Goal: Task Accomplishment & Management: Manage account settings

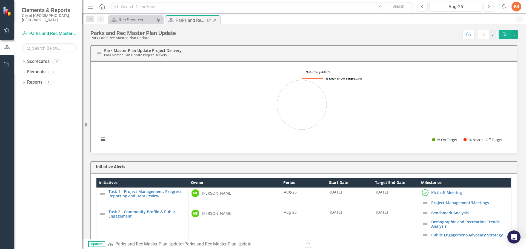
click at [215, 19] on icon "Close" at bounding box center [214, 20] width 5 height 4
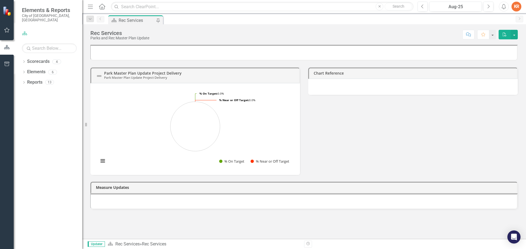
click at [134, 19] on div "Rec Services" at bounding box center [137, 20] width 36 height 7
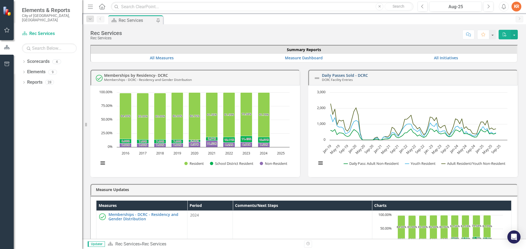
click at [359, 76] on link "Daily Passes Sold - DCRC" at bounding box center [345, 75] width 46 height 5
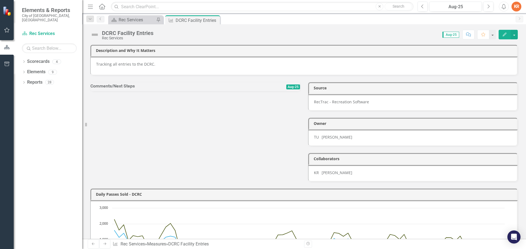
click at [501, 34] on button "Edit" at bounding box center [504, 35] width 12 height 10
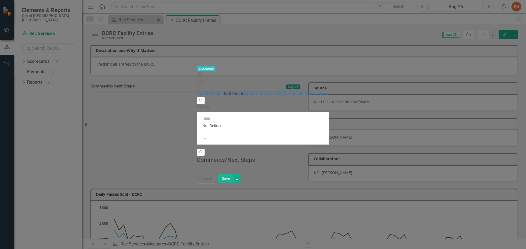
click at [224, 91] on link "Edit Fields" at bounding box center [234, 93] width 20 height 5
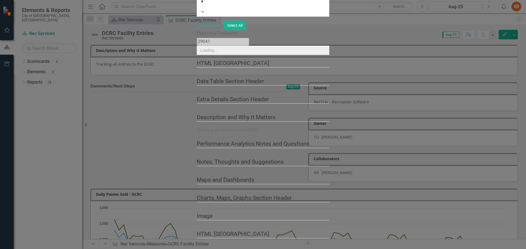
type input "DCRC Facility Entries"
type input "135171"
type input "RecTrac - Recreation Software"
